Goal: Task Accomplishment & Management: Manage account settings

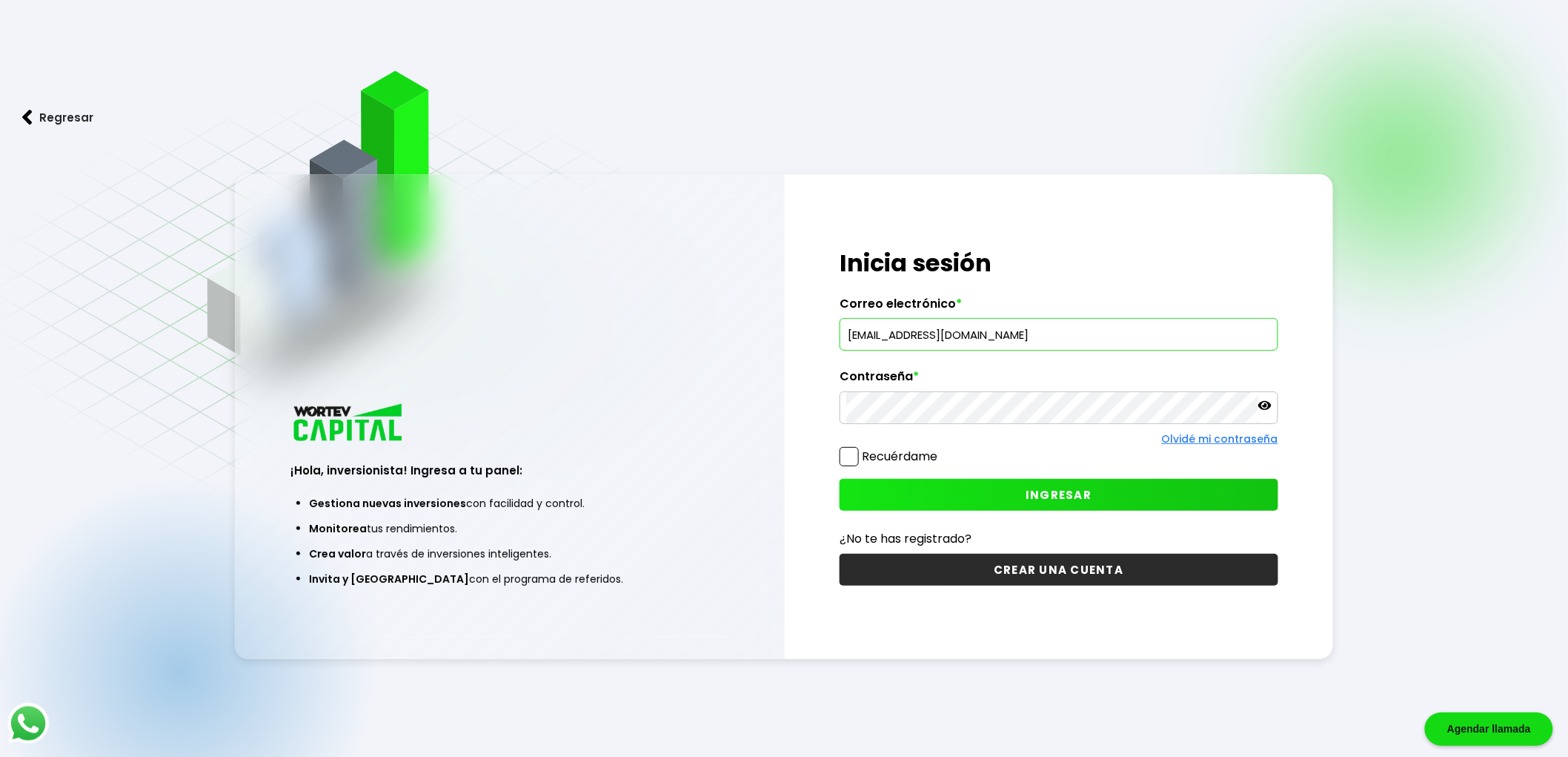
type input "[EMAIL_ADDRESS][DOMAIN_NAME]"
click at [1041, 479] on button "INGRESAR" at bounding box center [1059, 494] width 439 height 32
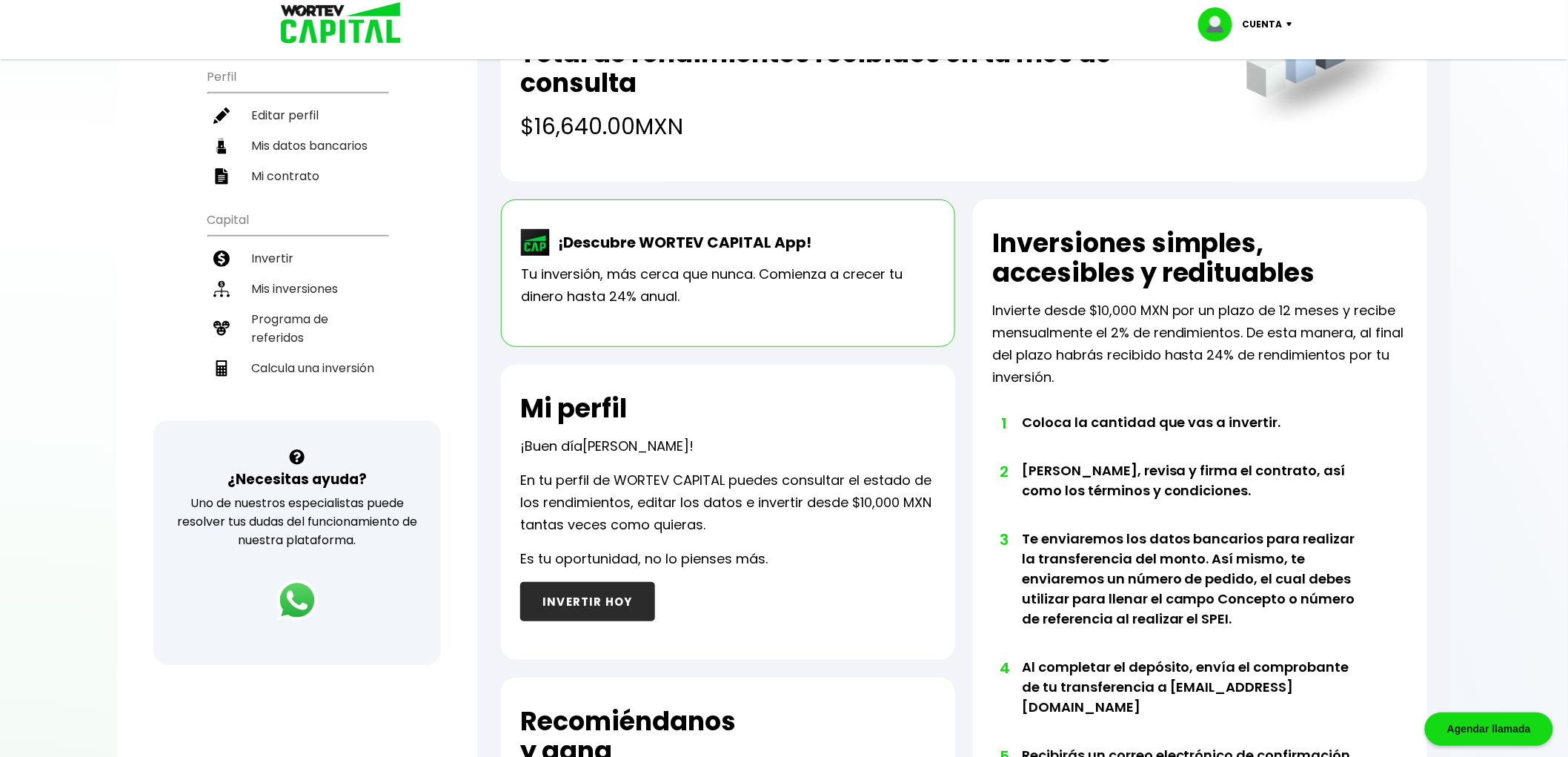
scroll to position [165, 0]
click at [269, 243] on li "Invertir" at bounding box center [297, 258] width 181 height 31
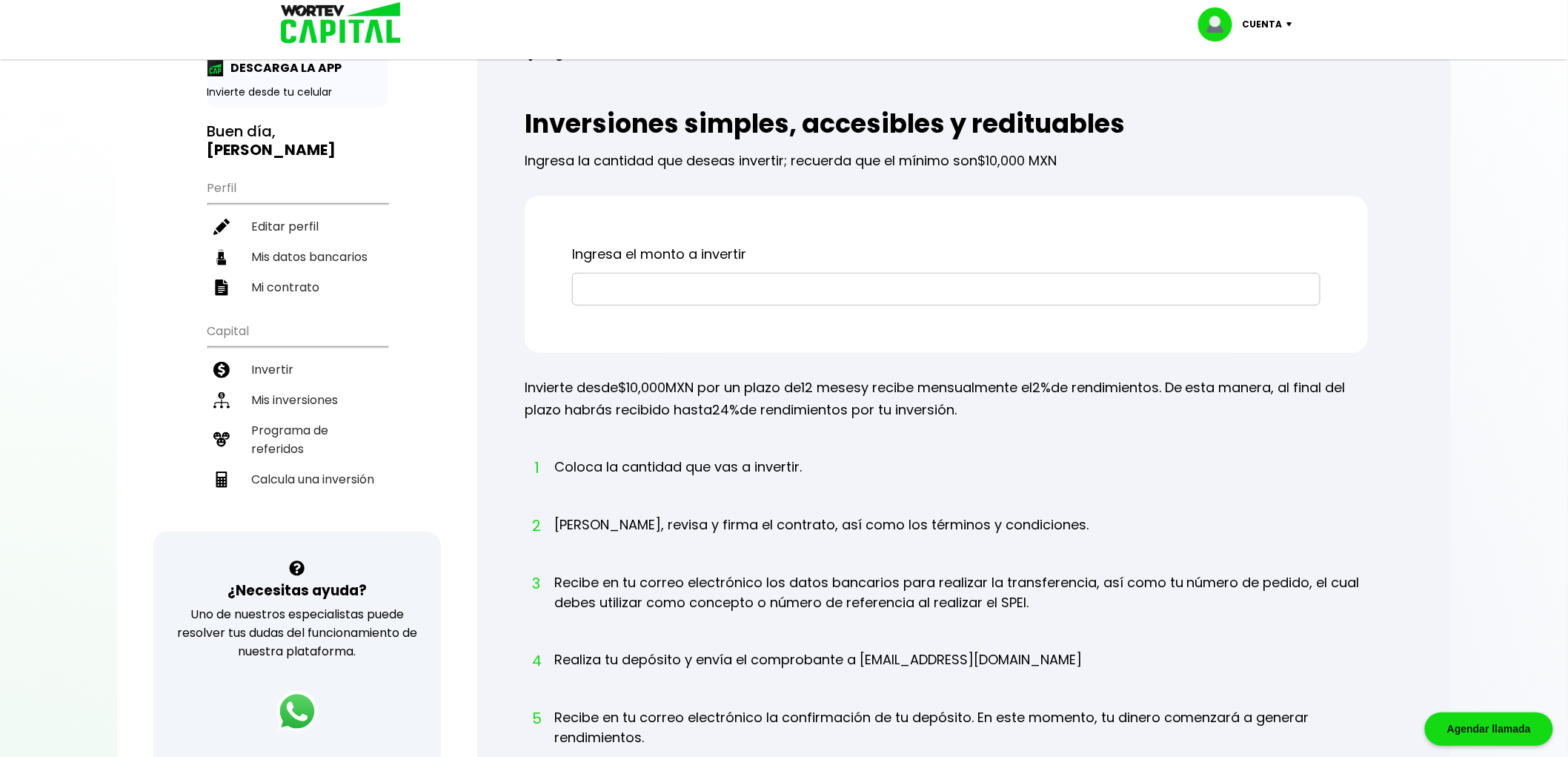
scroll to position [82, 0]
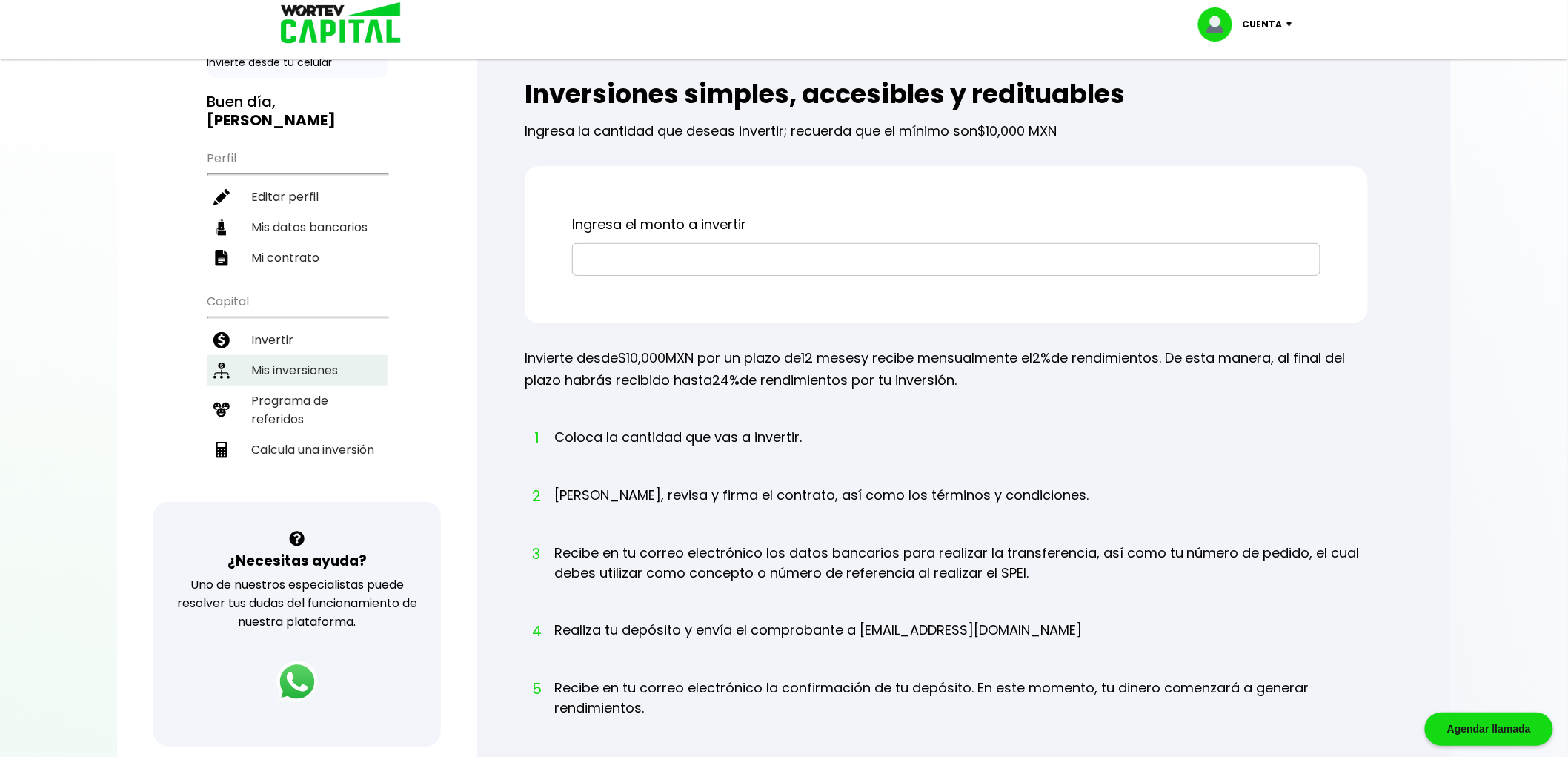
click at [297, 355] on li "Mis inversiones" at bounding box center [297, 370] width 181 height 31
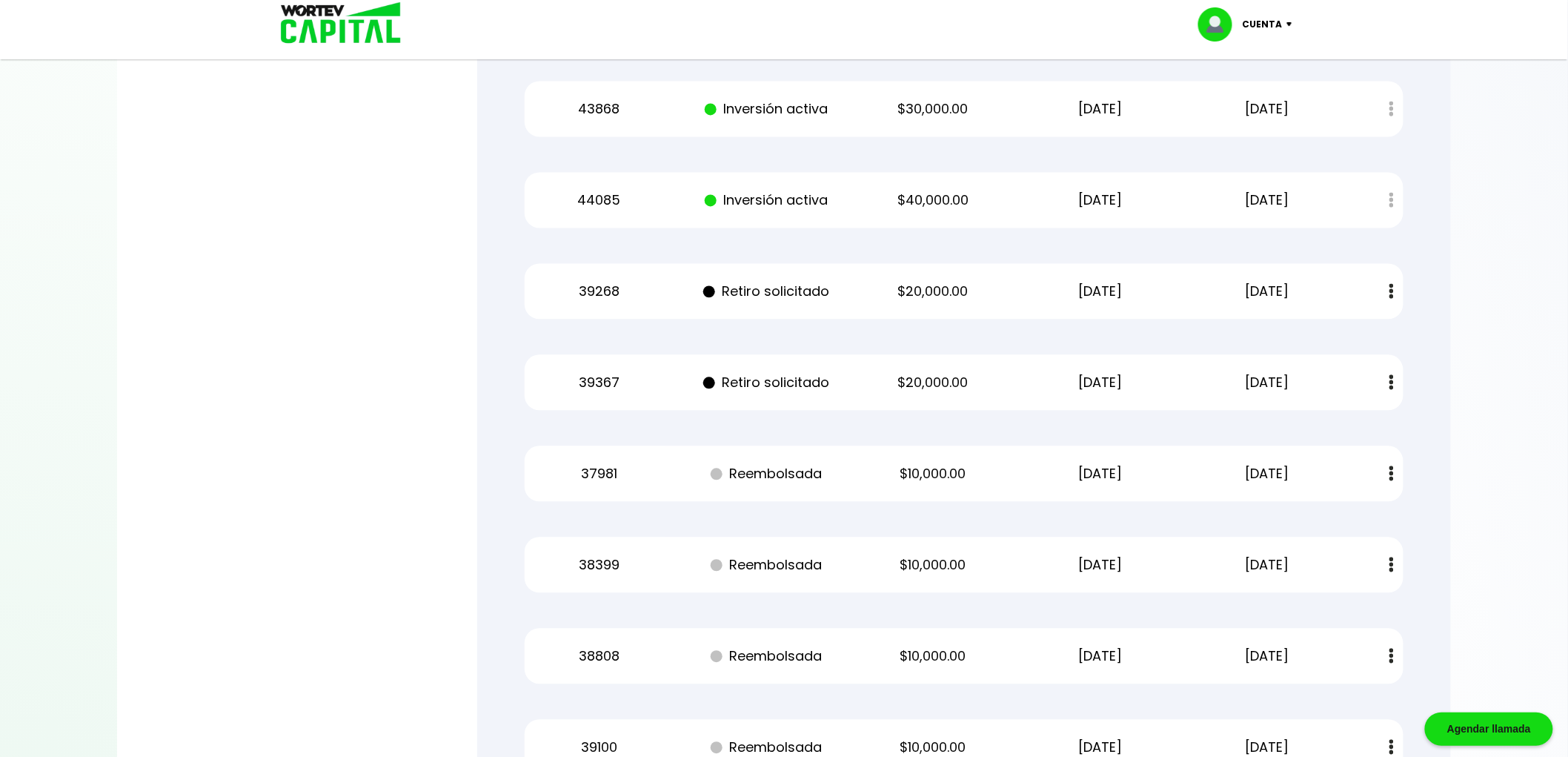
scroll to position [1153, 0]
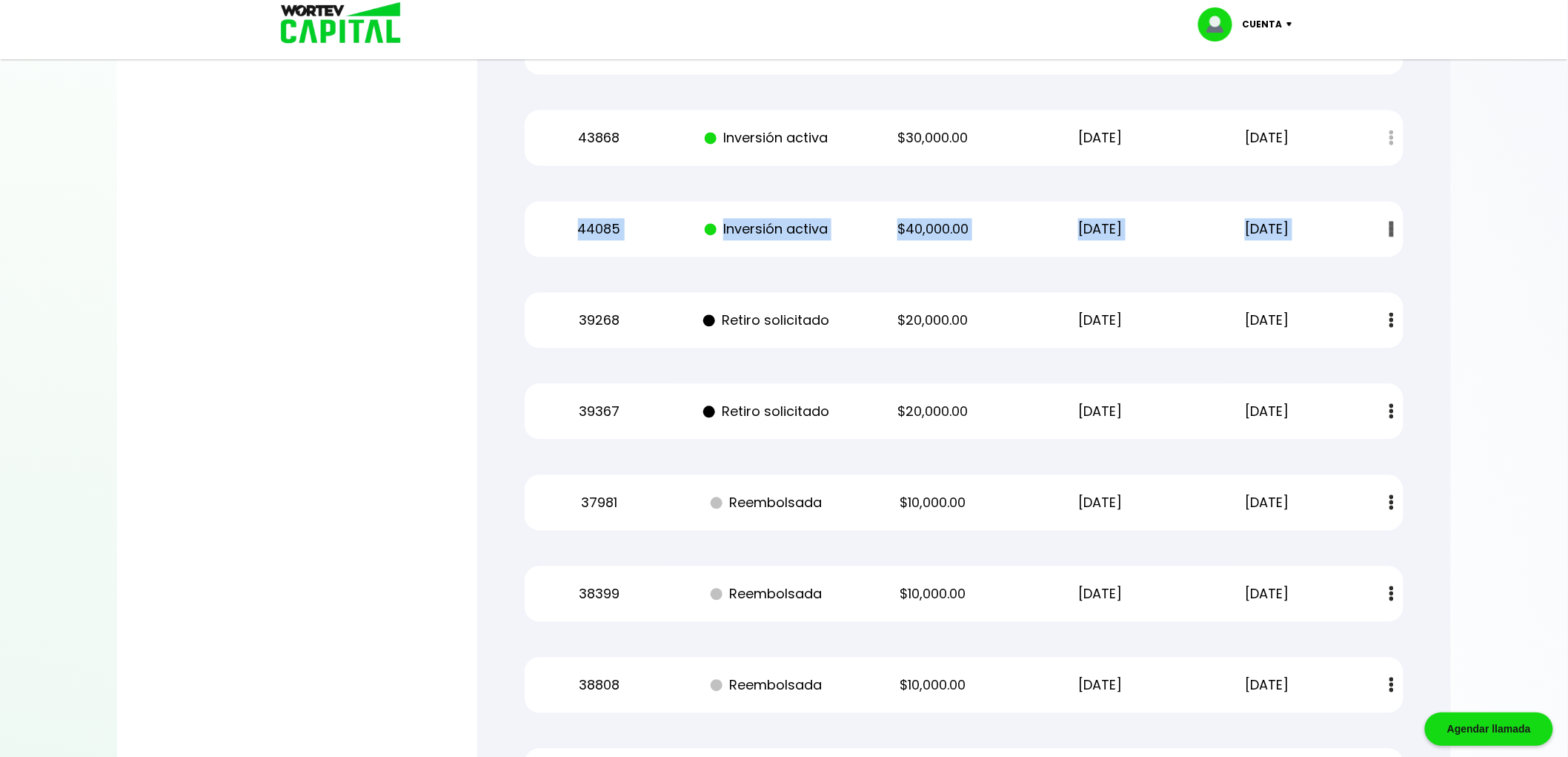
drag, startPoint x: 661, startPoint y: 224, endPoint x: 1419, endPoint y: 249, distance: 758.4
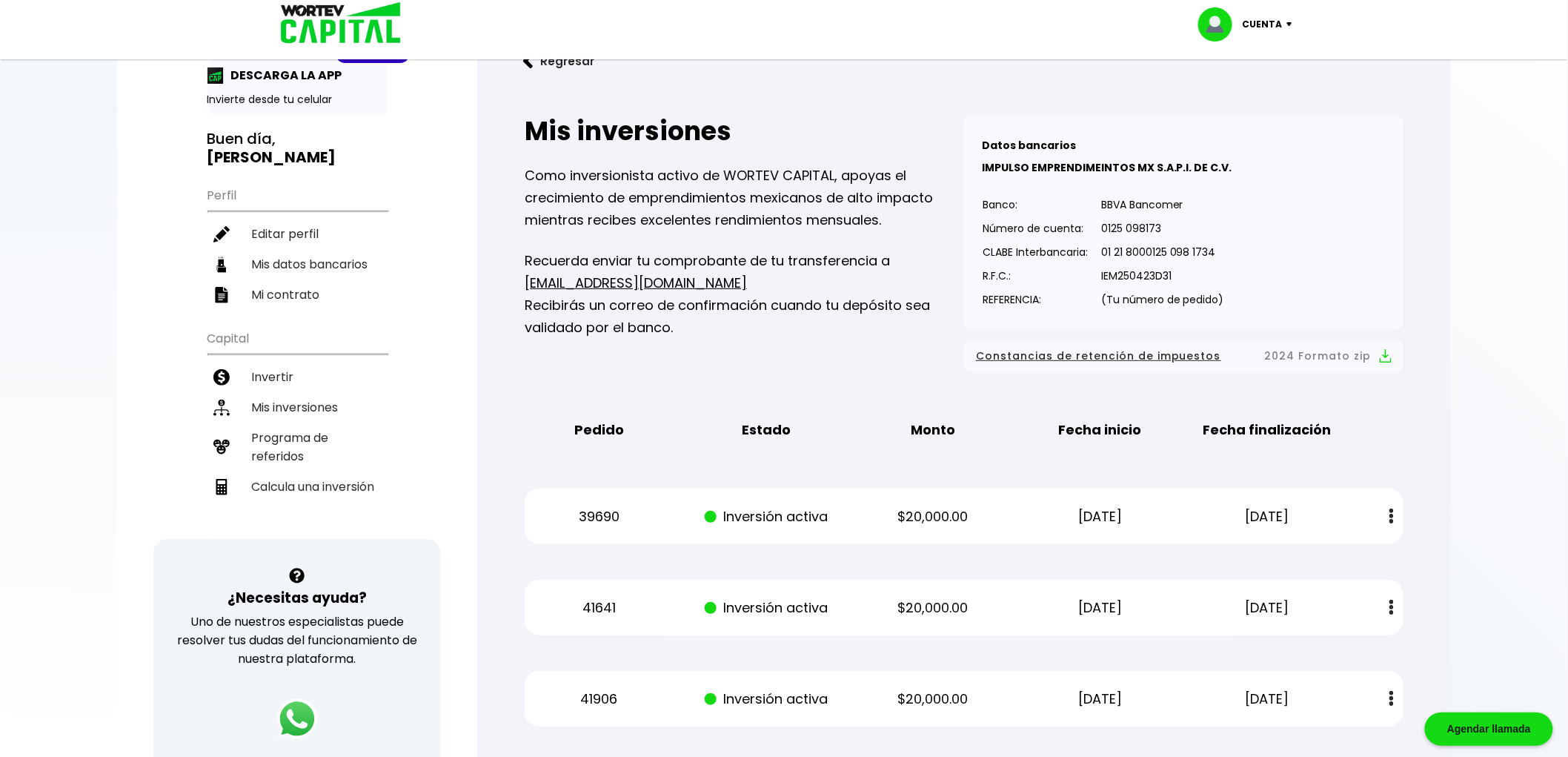
scroll to position [0, 0]
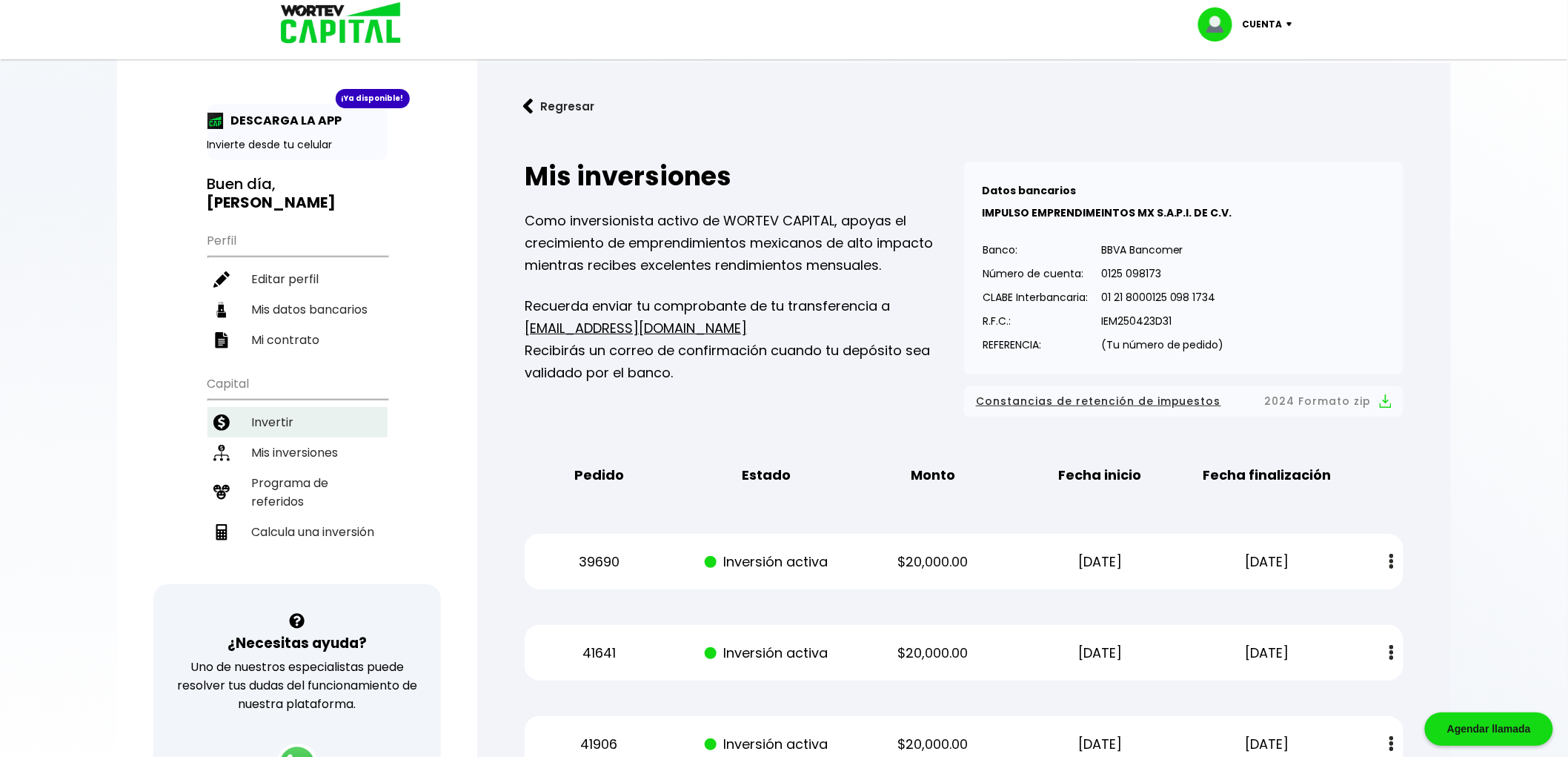
click at [272, 407] on li "Invertir" at bounding box center [297, 421] width 181 height 31
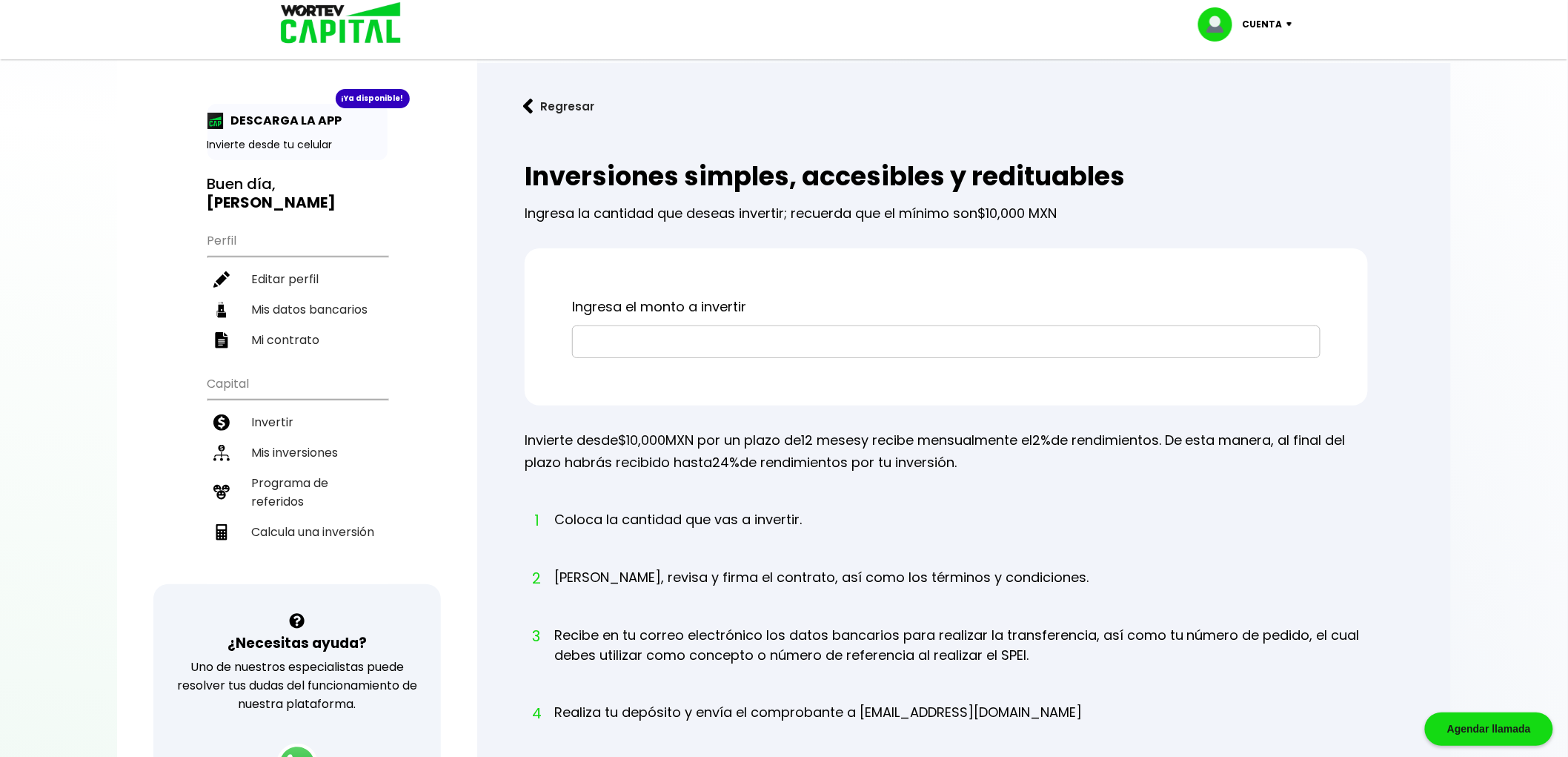
click at [319, 30] on img at bounding box center [336, 24] width 141 height 48
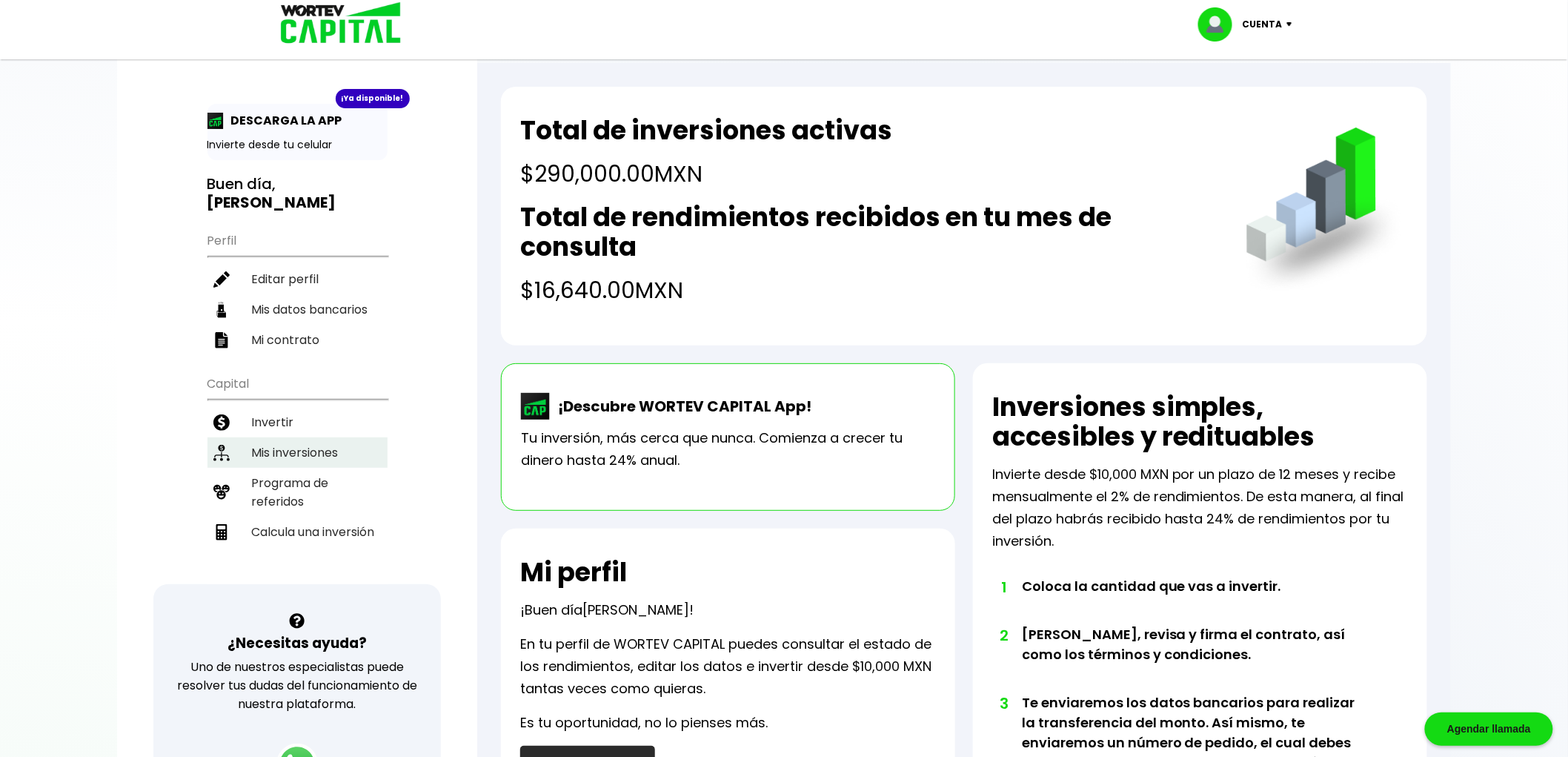
click at [285, 437] on li "Mis inversiones" at bounding box center [297, 452] width 181 height 31
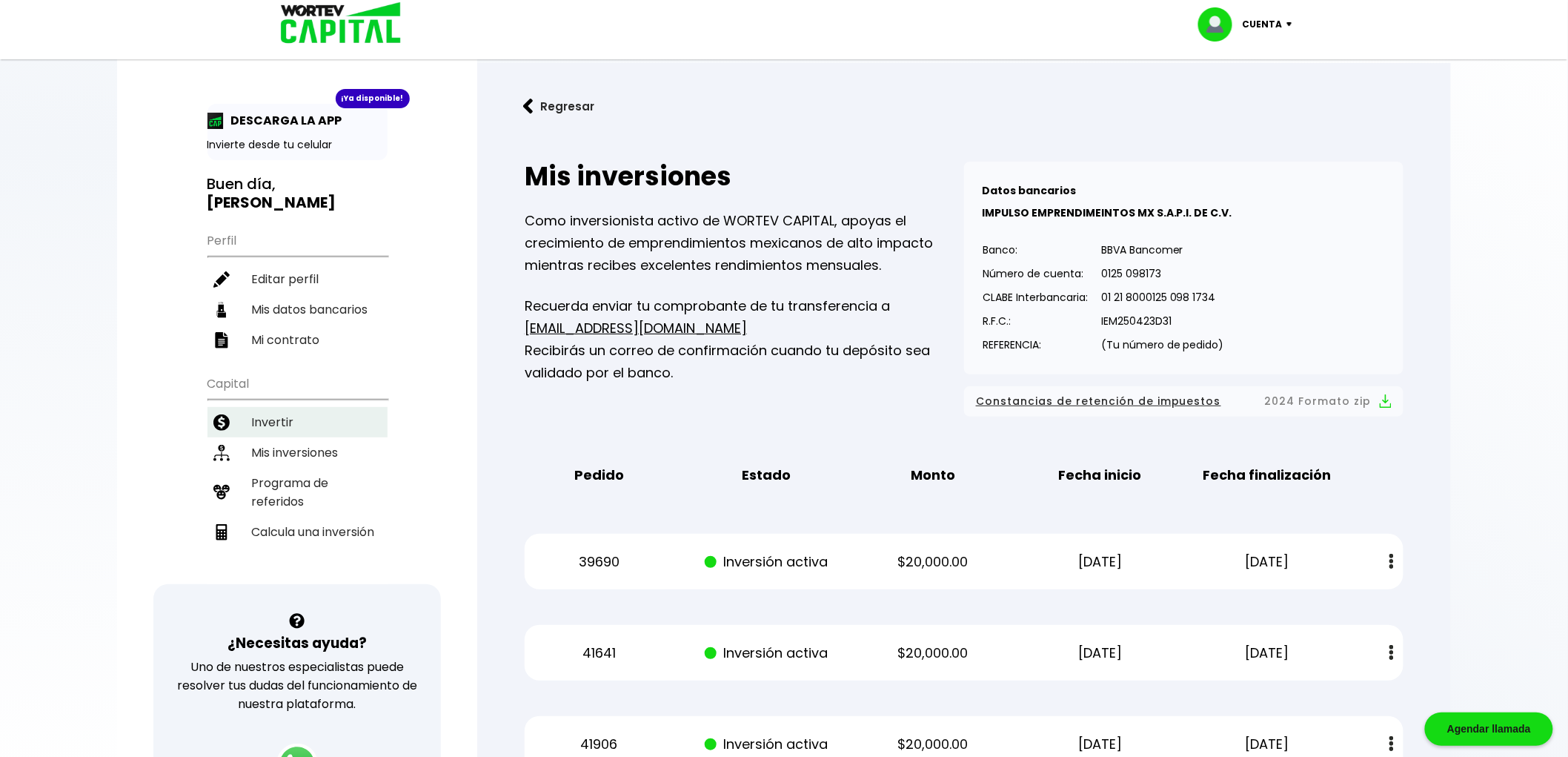
click at [277, 407] on li "Invertir" at bounding box center [297, 421] width 181 height 31
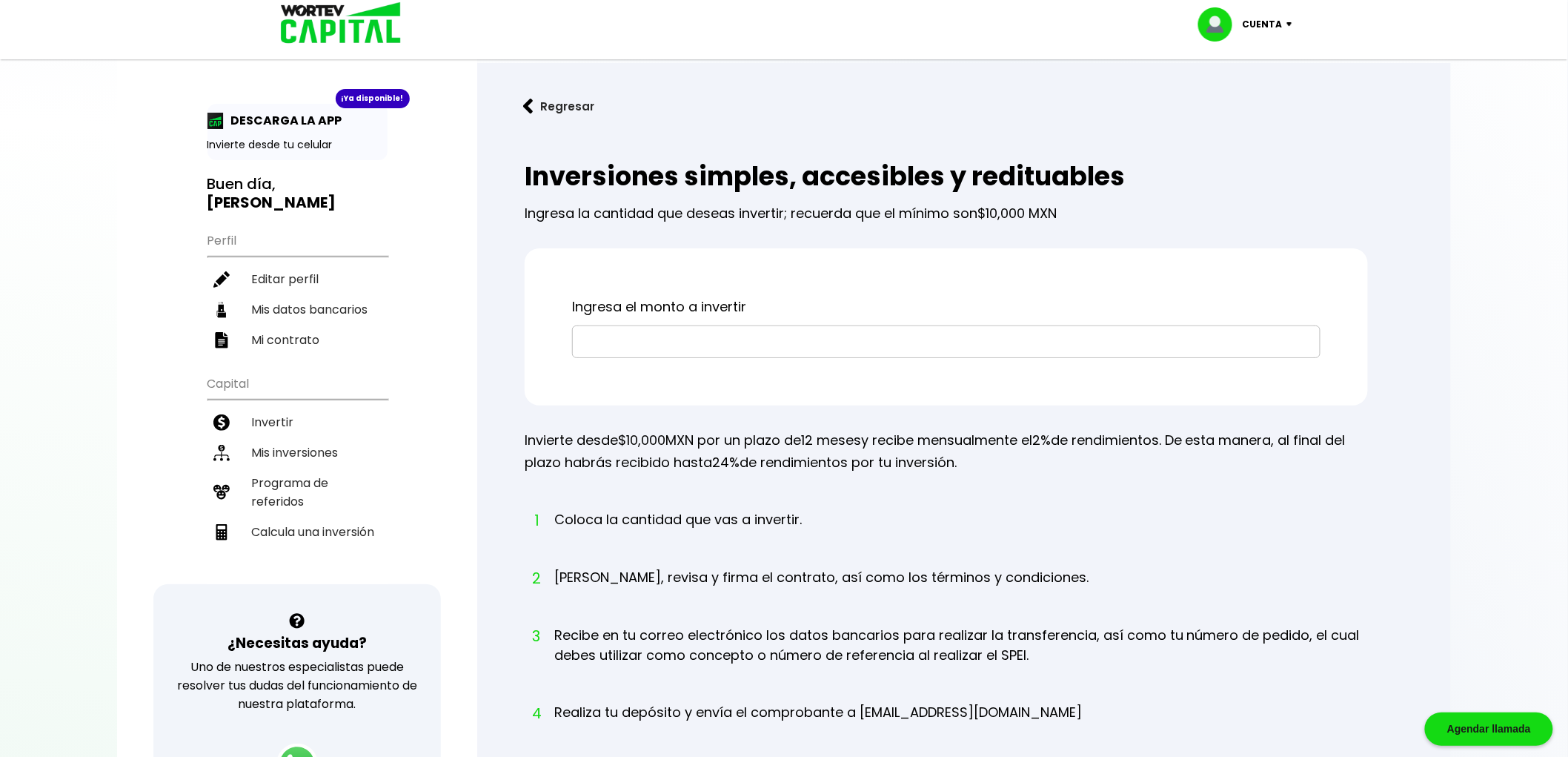
click at [330, 28] on img at bounding box center [336, 24] width 141 height 48
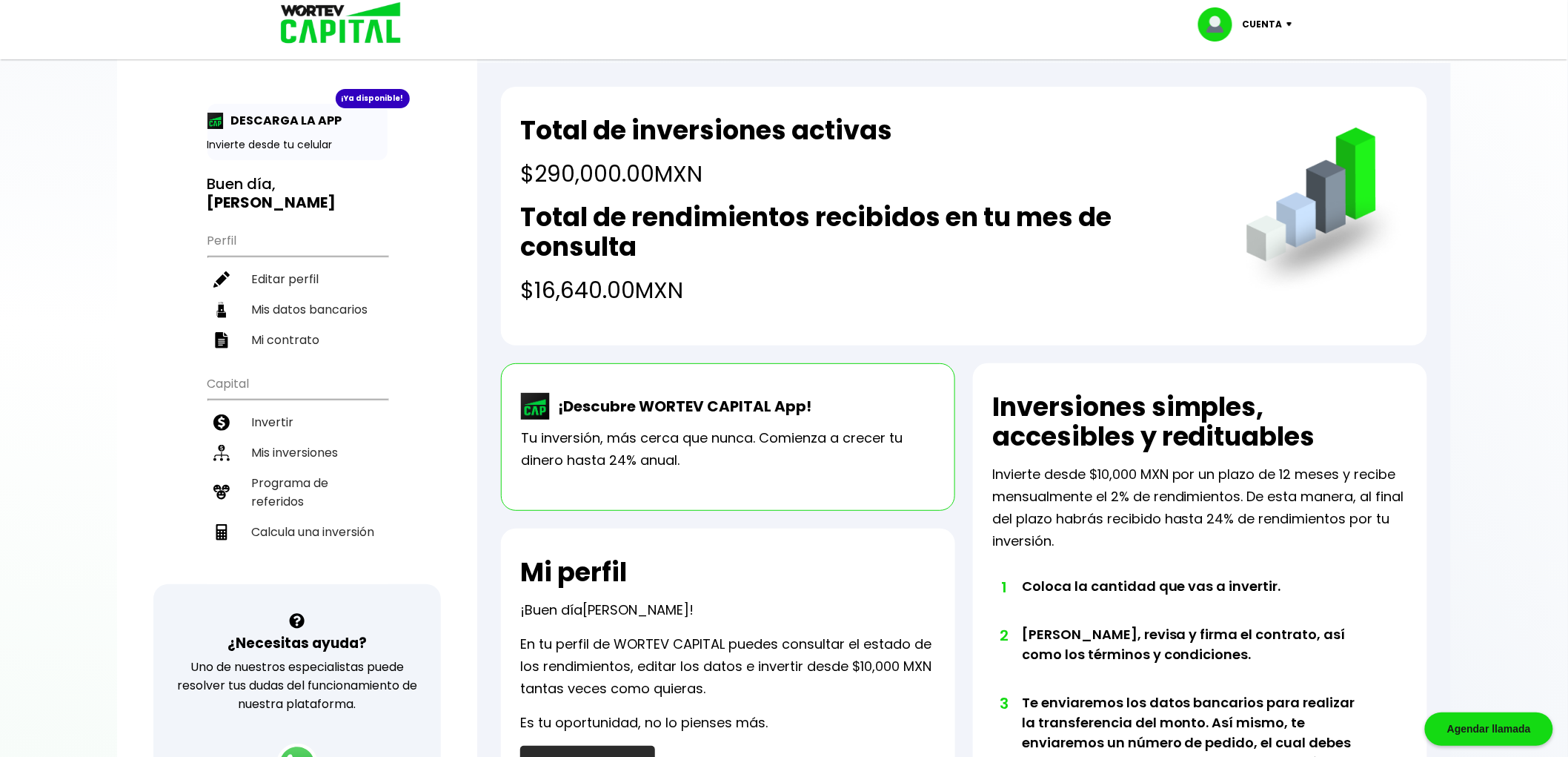
drag, startPoint x: 517, startPoint y: 284, endPoint x: 737, endPoint y: 299, distance: 220.5
click at [737, 299] on div "Total de inversiones activas $290,000.00 MXN Total de rendimientos recibidos en…" at bounding box center [964, 216] width 927 height 259
click at [742, 298] on h4 "$16,640.00 MXN" at bounding box center [867, 290] width 696 height 34
drag, startPoint x: 719, startPoint y: 290, endPoint x: 668, endPoint y: 302, distance: 52.4
click at [564, 287] on h4 "$16,640.00 MXN" at bounding box center [867, 290] width 696 height 34
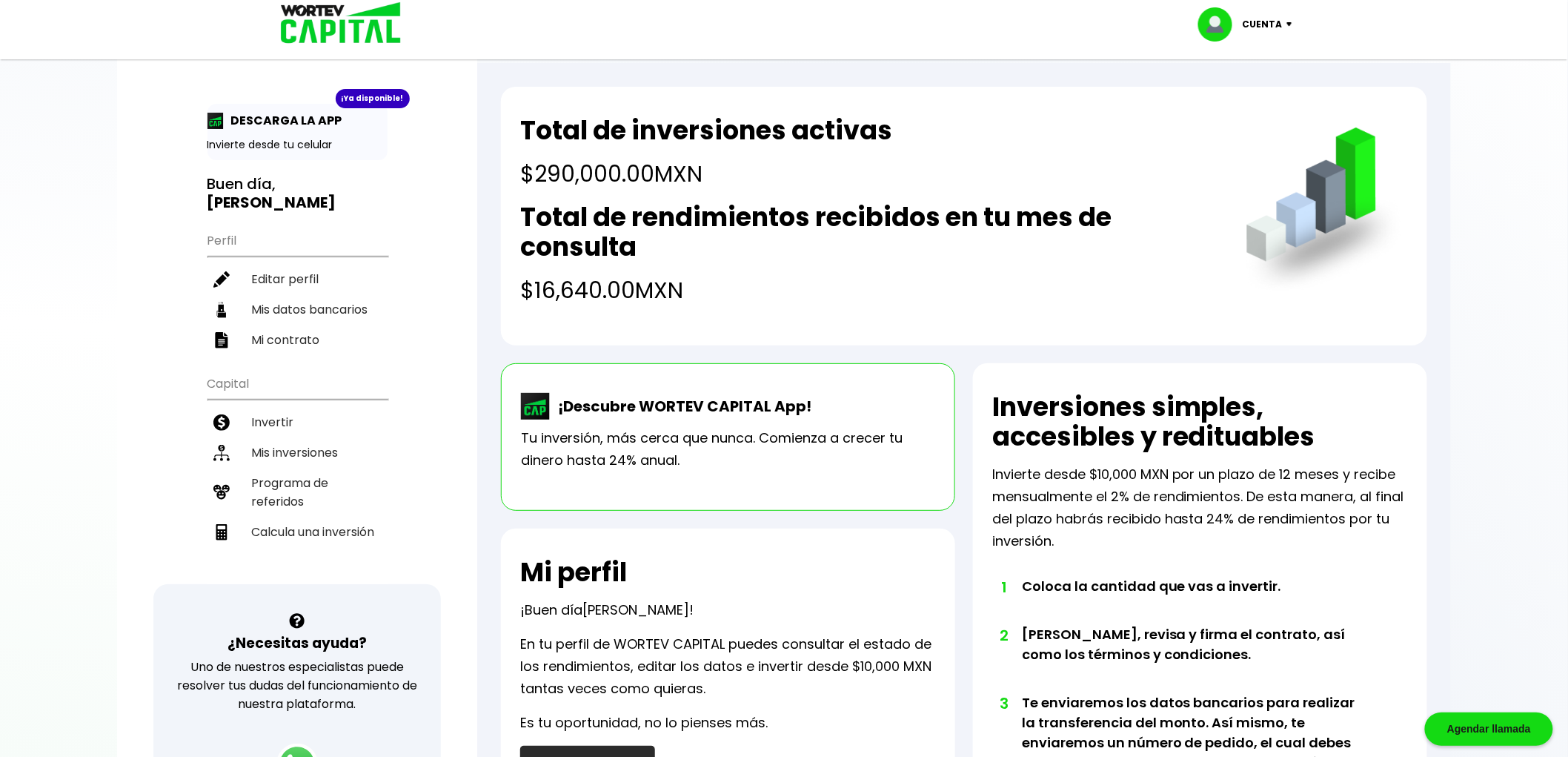
click at [764, 305] on h4 "$16,640.00 MXN" at bounding box center [867, 290] width 696 height 34
drag, startPoint x: 711, startPoint y: 175, endPoint x: 526, endPoint y: 172, distance: 185.0
click at [526, 172] on h4 "$290,000.00 MXN" at bounding box center [706, 174] width 372 height 34
click at [784, 184] on h4 "$290,000.00 MXN" at bounding box center [706, 174] width 372 height 34
drag, startPoint x: 728, startPoint y: 171, endPoint x: 546, endPoint y: 172, distance: 182.0
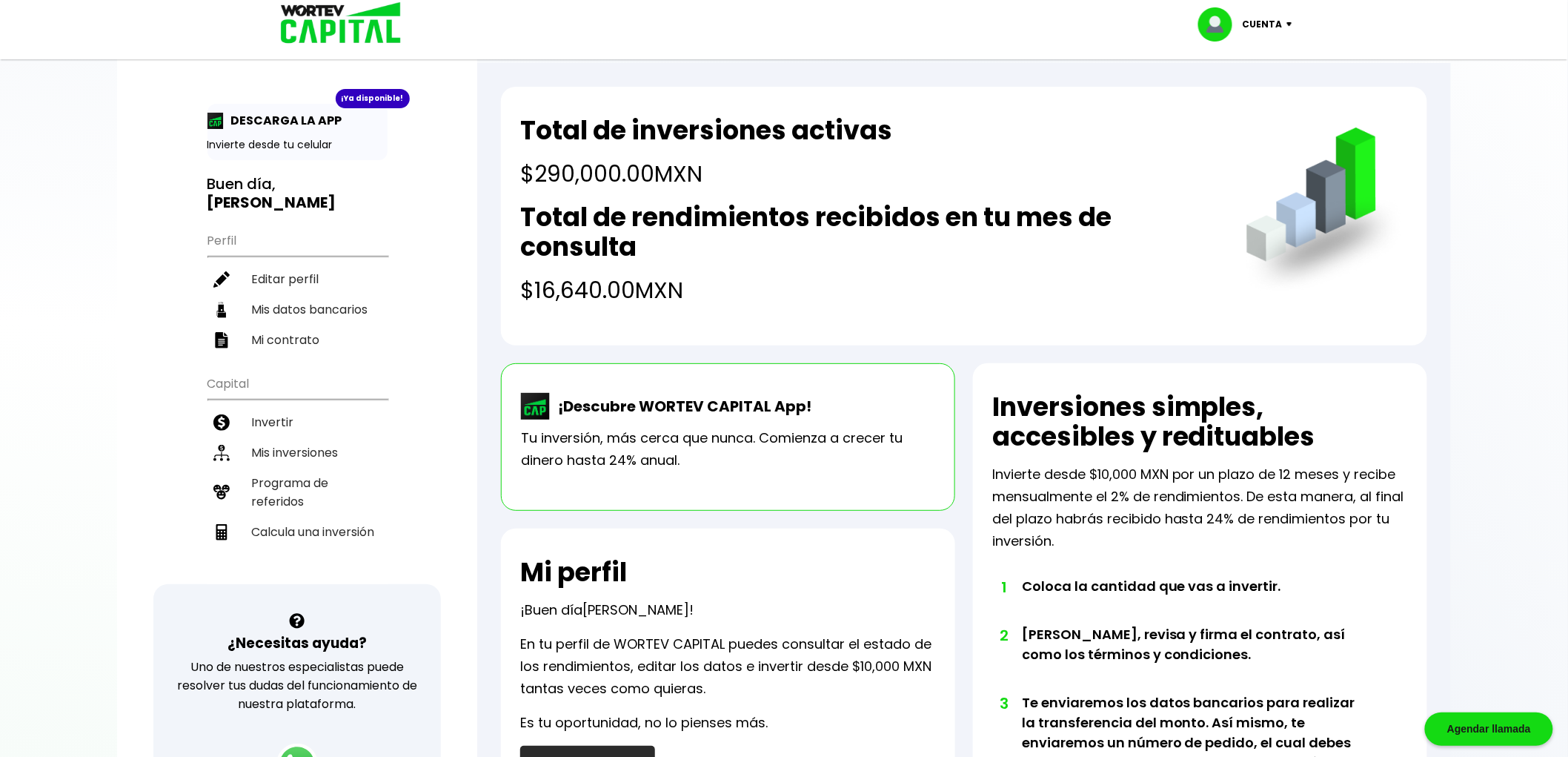
click at [526, 168] on h4 "$290,000.00 MXN" at bounding box center [706, 174] width 372 height 34
click at [838, 179] on h4 "$290,000.00 MXN" at bounding box center [706, 174] width 372 height 34
click at [717, 181] on h4 "$290,000.00 MXN" at bounding box center [706, 174] width 372 height 34
click at [709, 176] on h4 "$290,000.00 MXN" at bounding box center [706, 174] width 372 height 34
drag, startPoint x: 705, startPoint y: 174, endPoint x: 498, endPoint y: 172, distance: 207.0
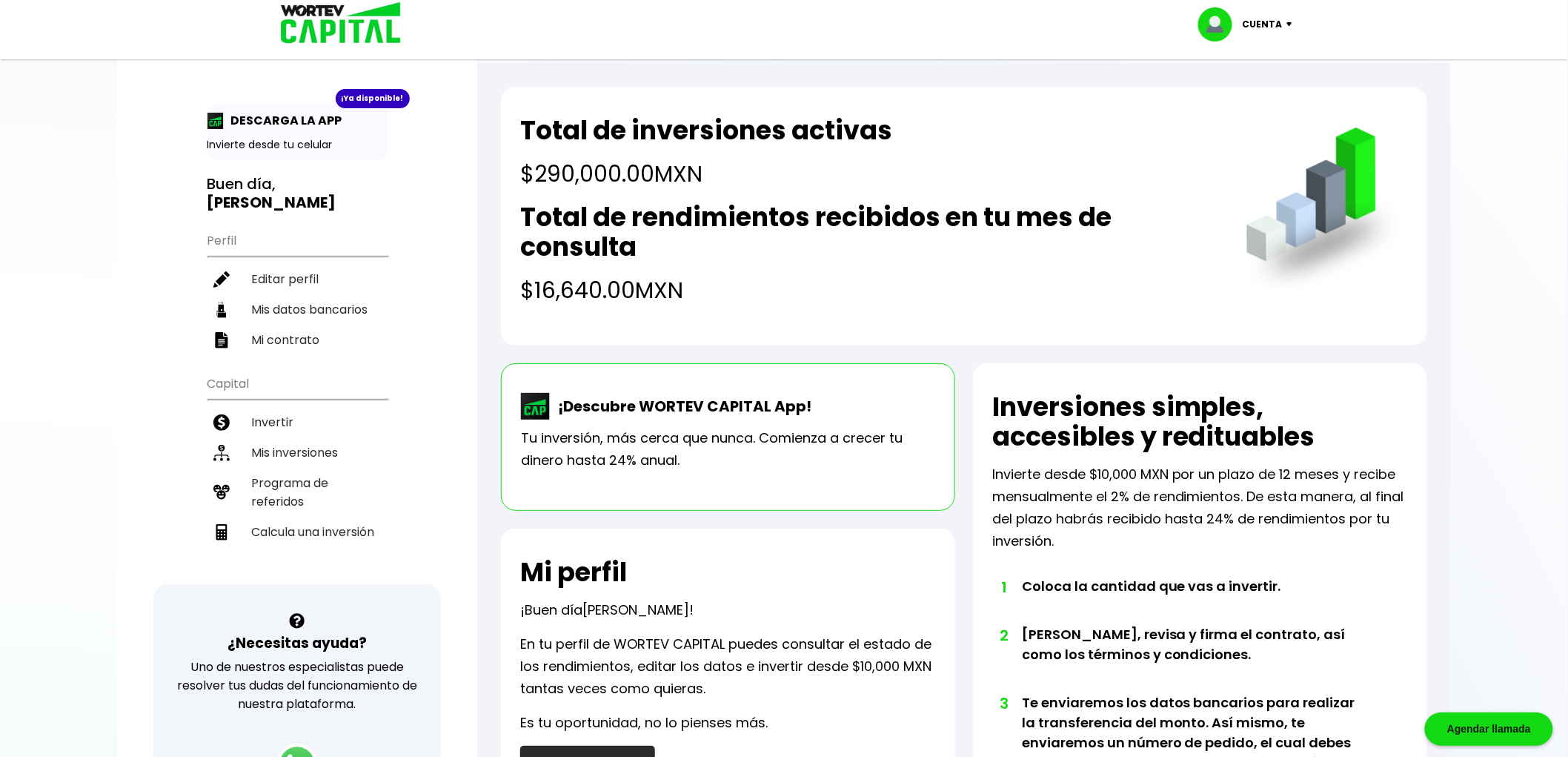
click at [498, 172] on div "Total de inversiones activas $290,000.00 MXN Total de rendimientos recibidos en…" at bounding box center [964, 653] width 974 height 1181
drag, startPoint x: 694, startPoint y: 181, endPoint x: 713, endPoint y: 179, distance: 19.1
click at [697, 181] on h4 "$290,000.00 MXN" at bounding box center [706, 174] width 372 height 34
click at [719, 179] on h4 "$290,000.00 MXN" at bounding box center [706, 174] width 372 height 34
drag, startPoint x: 521, startPoint y: 172, endPoint x: 717, endPoint y: 172, distance: 196.0
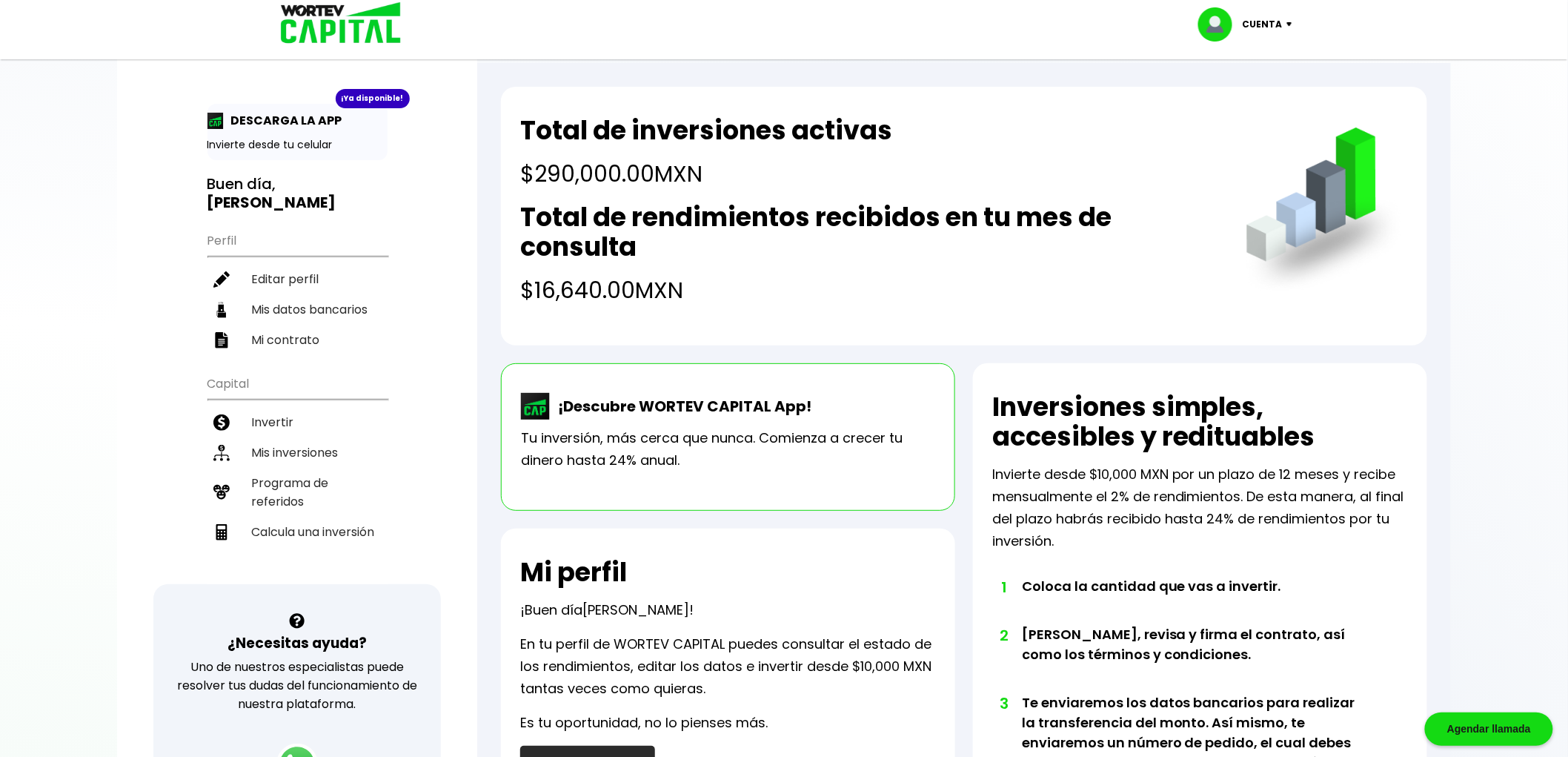
click at [717, 172] on h4 "$290,000.00 MXN" at bounding box center [706, 174] width 372 height 34
click at [730, 172] on h4 "$290,000.00 MXN" at bounding box center [706, 174] width 372 height 34
drag, startPoint x: 525, startPoint y: 289, endPoint x: 720, endPoint y: 293, distance: 195.0
click at [720, 293] on h4 "$16,640.00 MXN" at bounding box center [867, 290] width 696 height 34
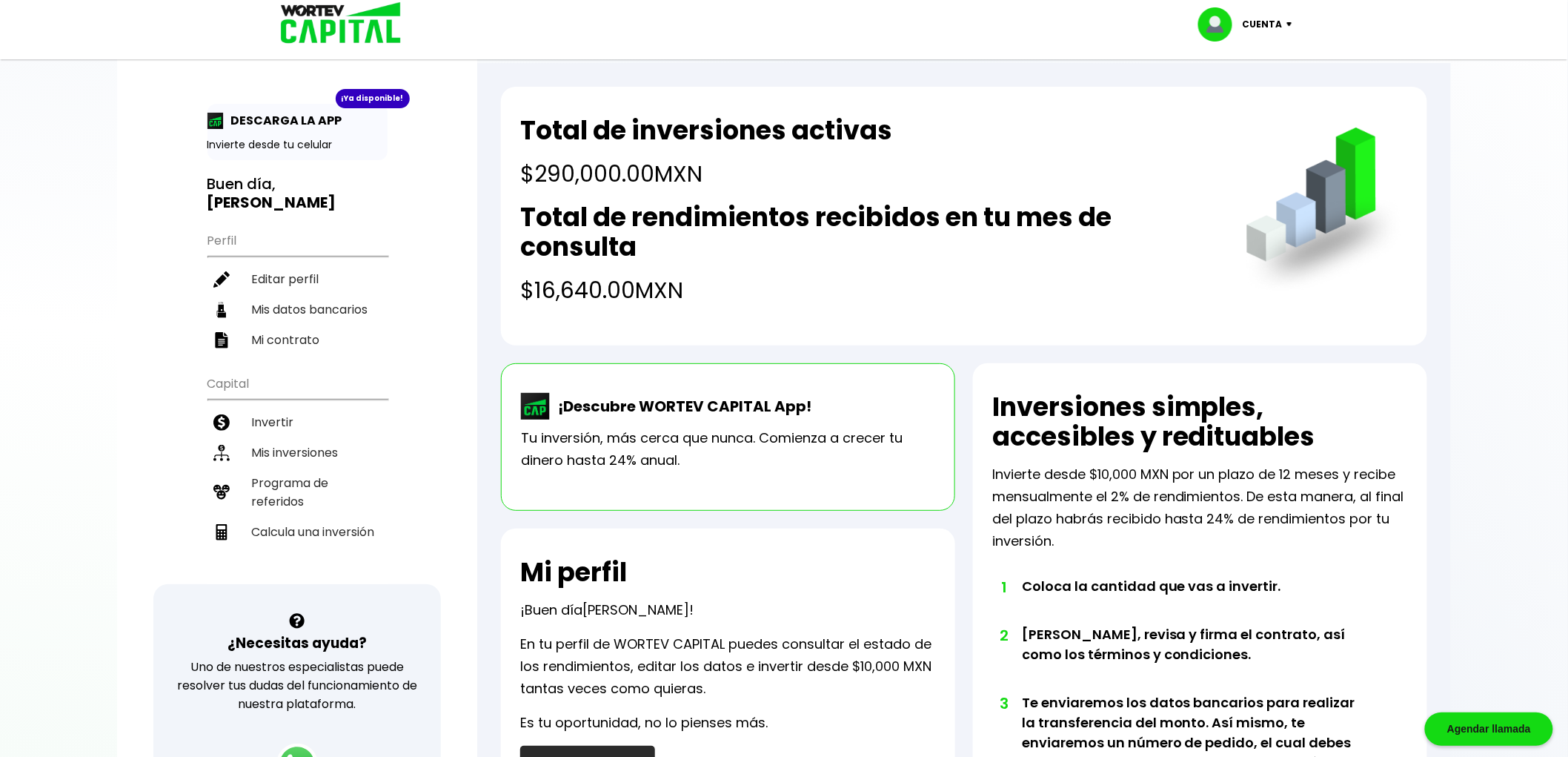
click at [1265, 31] on p "Cuenta" at bounding box center [1263, 25] width 40 height 23
click at [1240, 99] on li "Cerrar sesión" at bounding box center [1247, 99] width 118 height 31
